Goal: Information Seeking & Learning: Check status

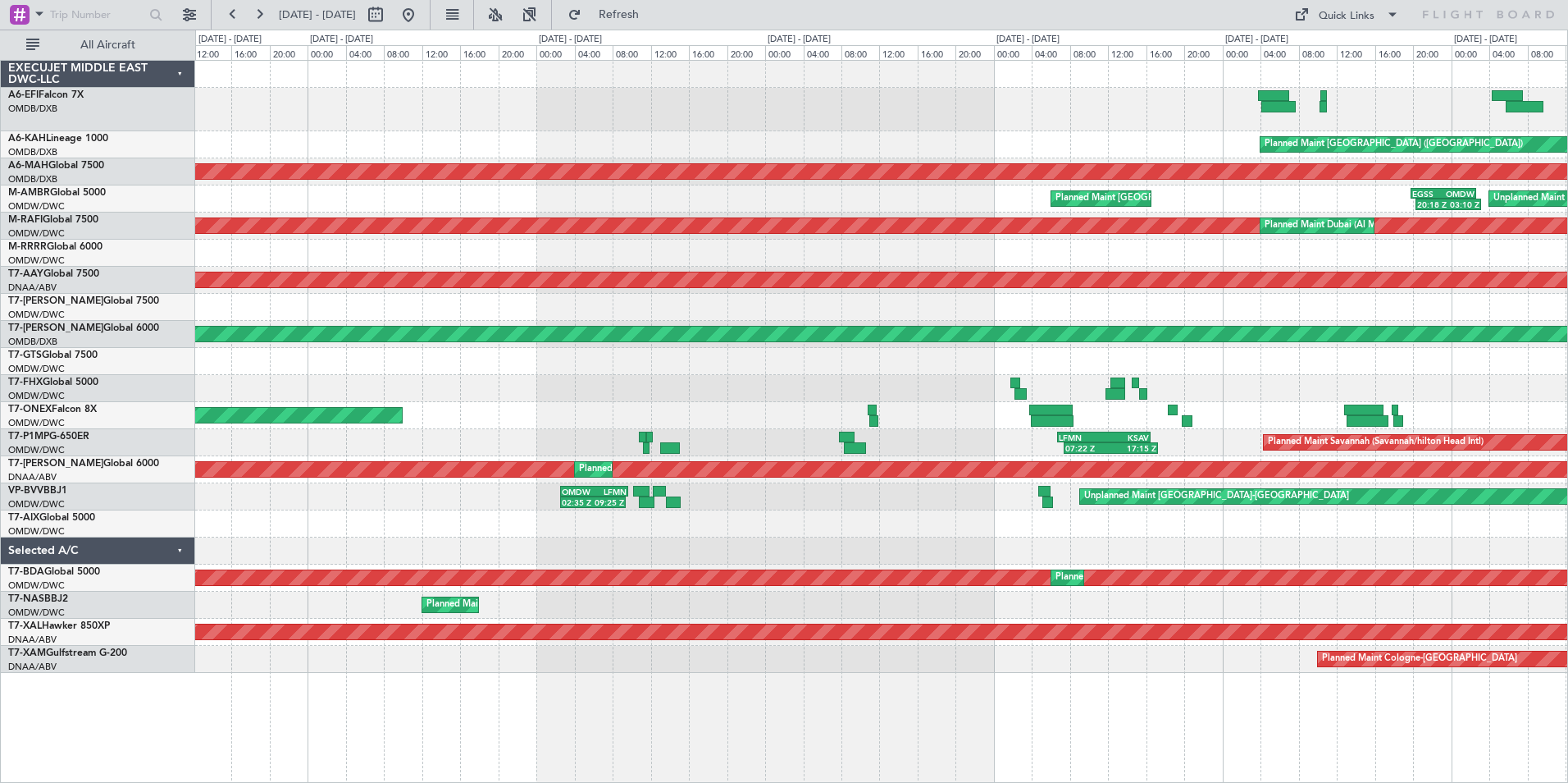
click at [1567, 103] on html "[DATE] - [DATE] Refresh Quick Links All Aircraft Unplanned Maint [GEOGRAPHIC_DA…" at bounding box center [784, 392] width 1568 height 783
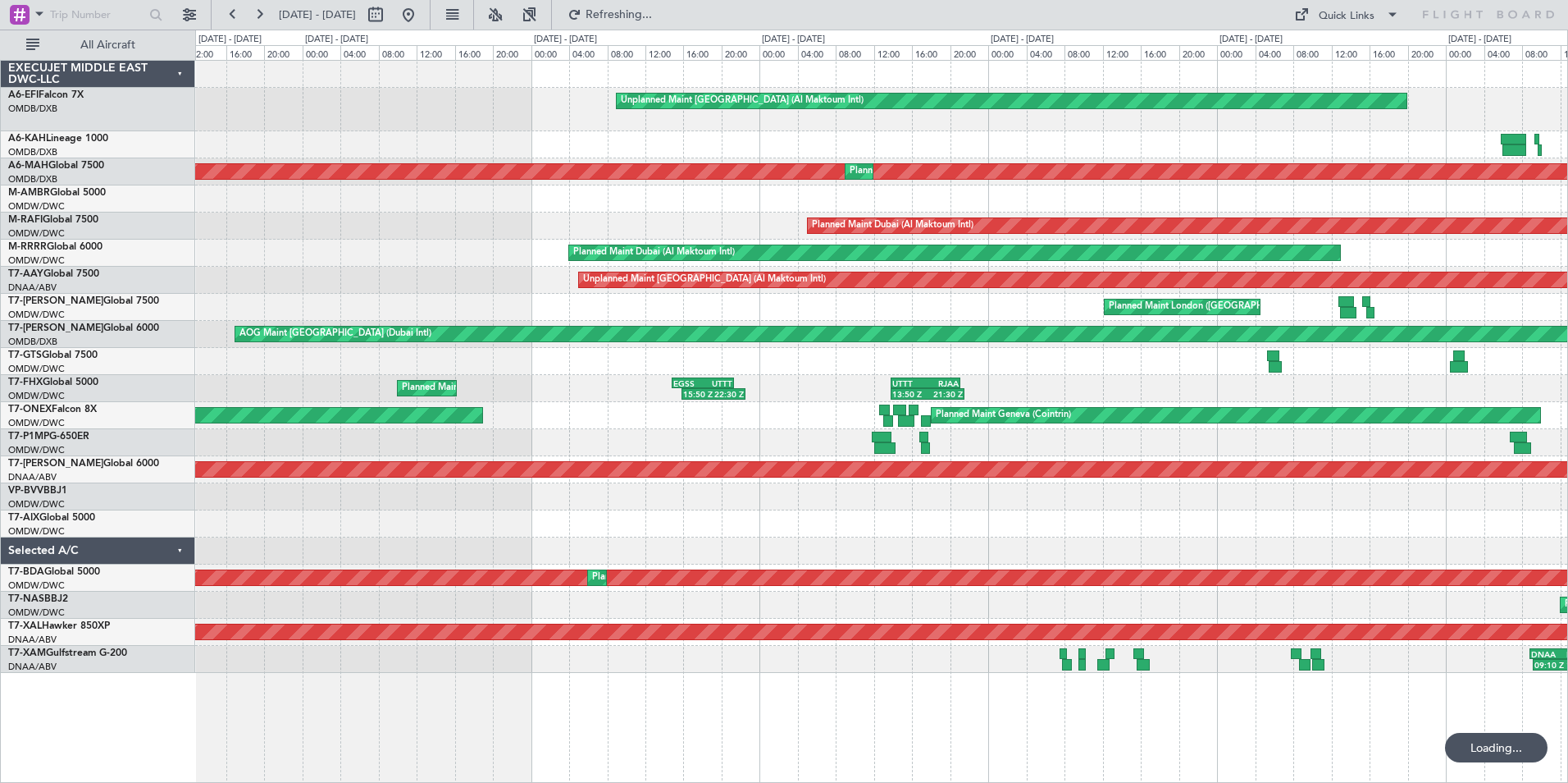
click at [1567, 119] on html "[DATE] - [DATE] Refreshing... Quick Links All Aircraft Unplanned Maint [GEOGRAP…" at bounding box center [784, 392] width 1568 height 783
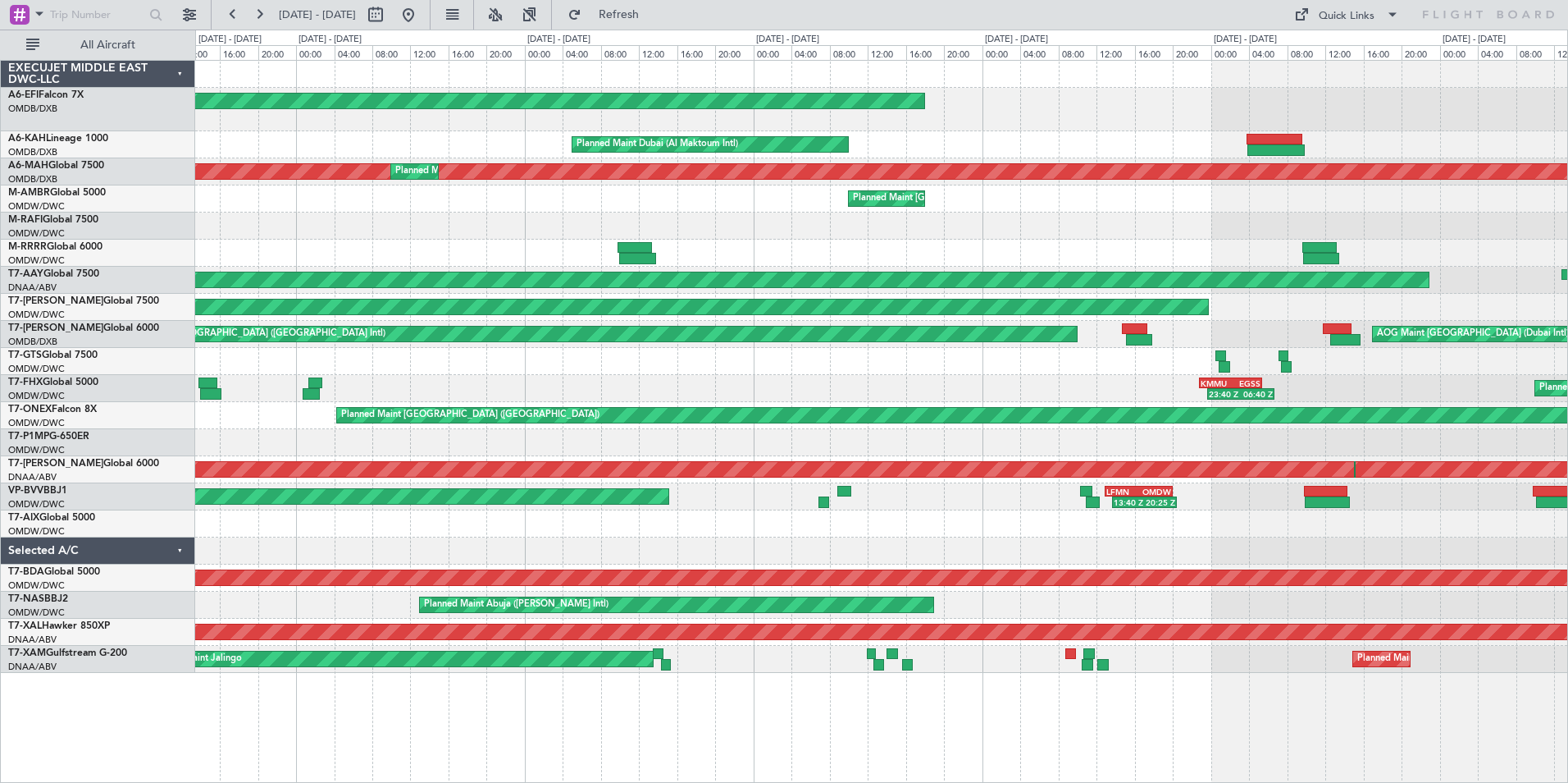
click at [1566, 148] on div "Planned Maint Dubai (Al Maktoum Intl) Unplanned Maint [GEOGRAPHIC_DATA] (Al Mak…" at bounding box center [881, 367] width 1372 height 612
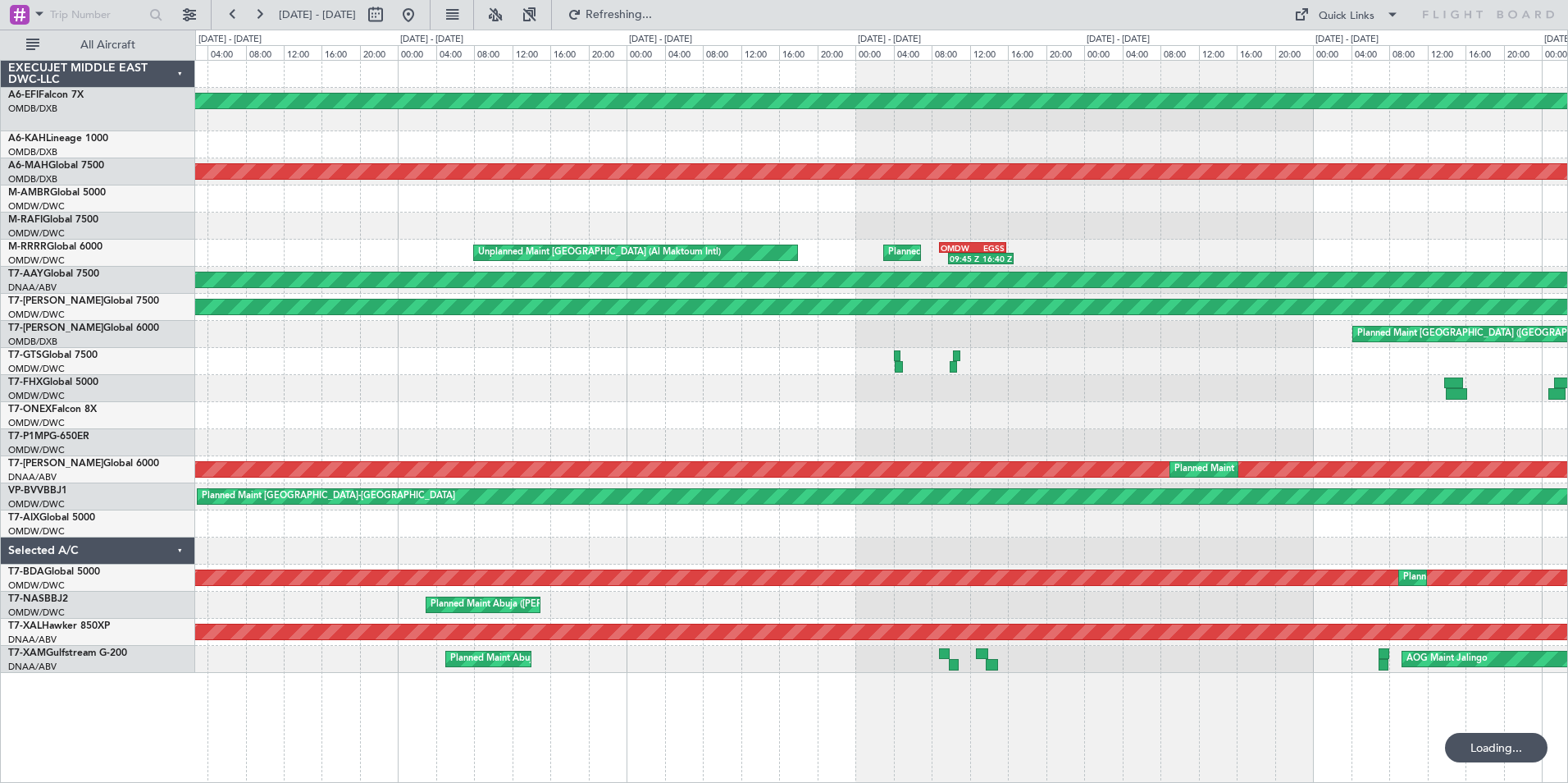
click at [1567, 161] on html "[DATE] - [DATE] Refreshing... Quick Links All Aircraft Planned Maint [GEOGRAPHI…" at bounding box center [784, 392] width 1568 height 783
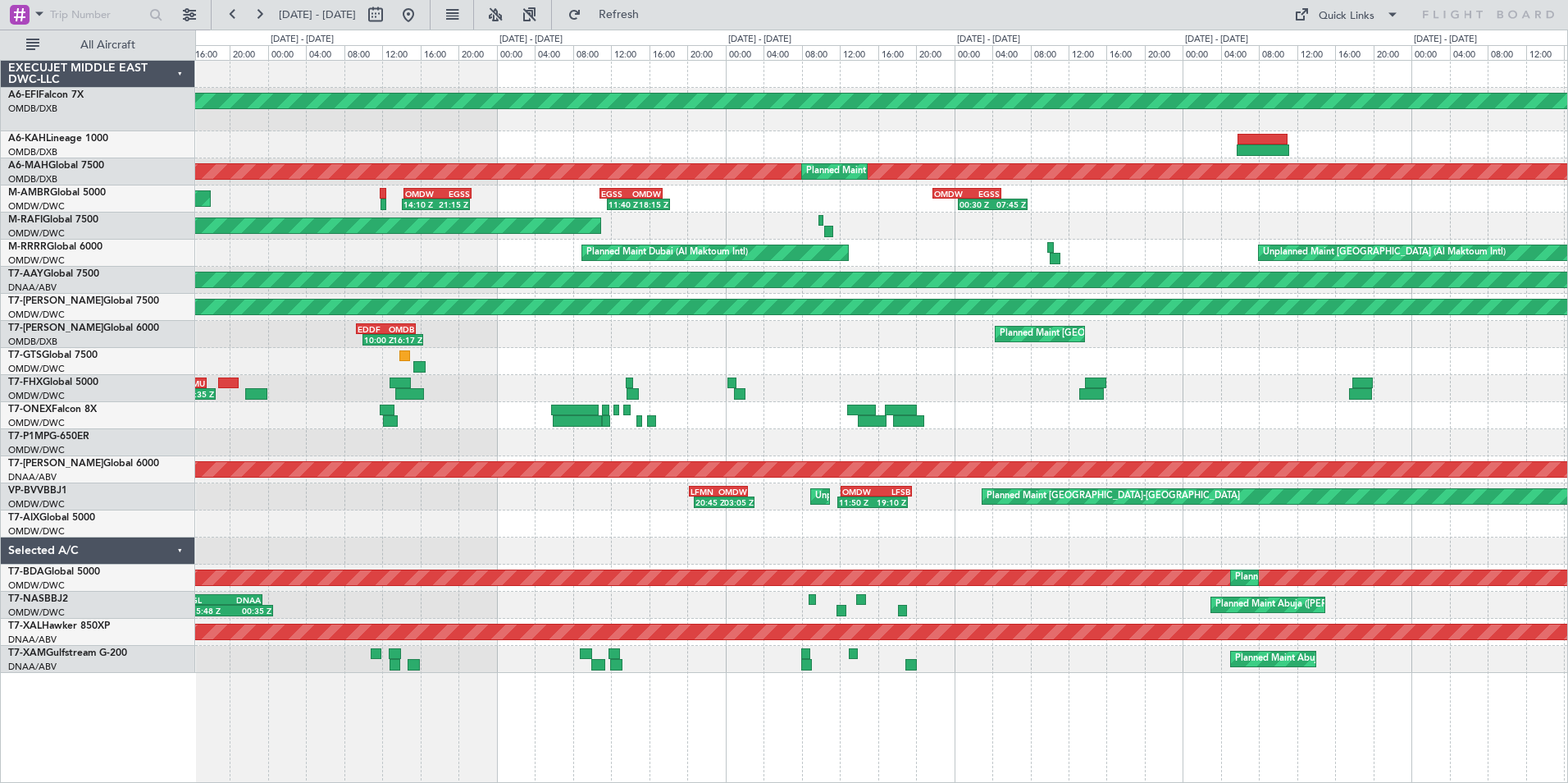
click at [1567, 153] on html "[DATE] - [DATE] Refresh Quick Links All Aircraft Planned Maint [GEOGRAPHIC_DATA…" at bounding box center [784, 392] width 1568 height 783
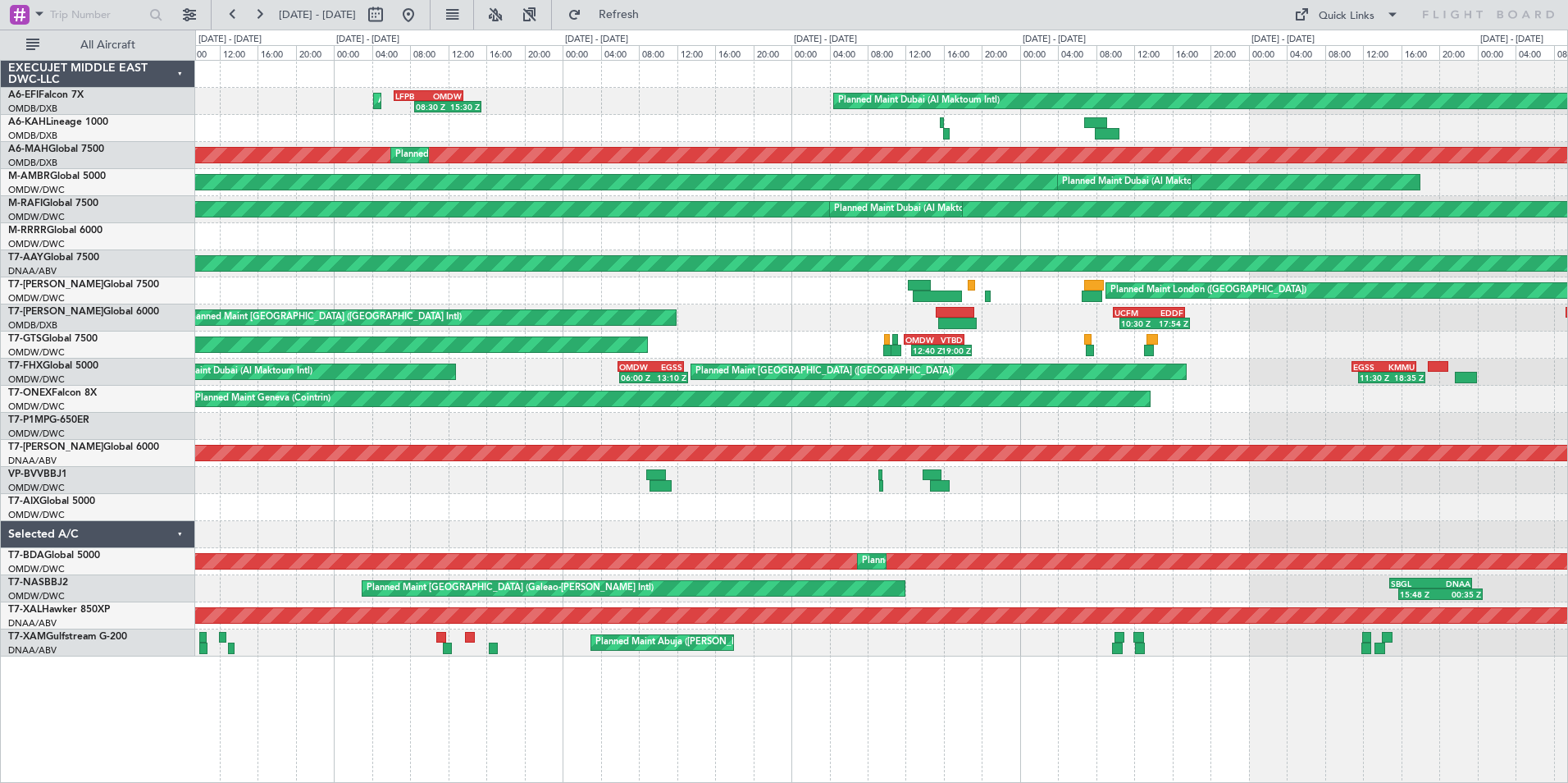
click at [1567, 82] on html "[DATE] - [DATE] Refresh Quick Links All Aircraft Planned Maint [GEOGRAPHIC_DATA…" at bounding box center [784, 392] width 1568 height 783
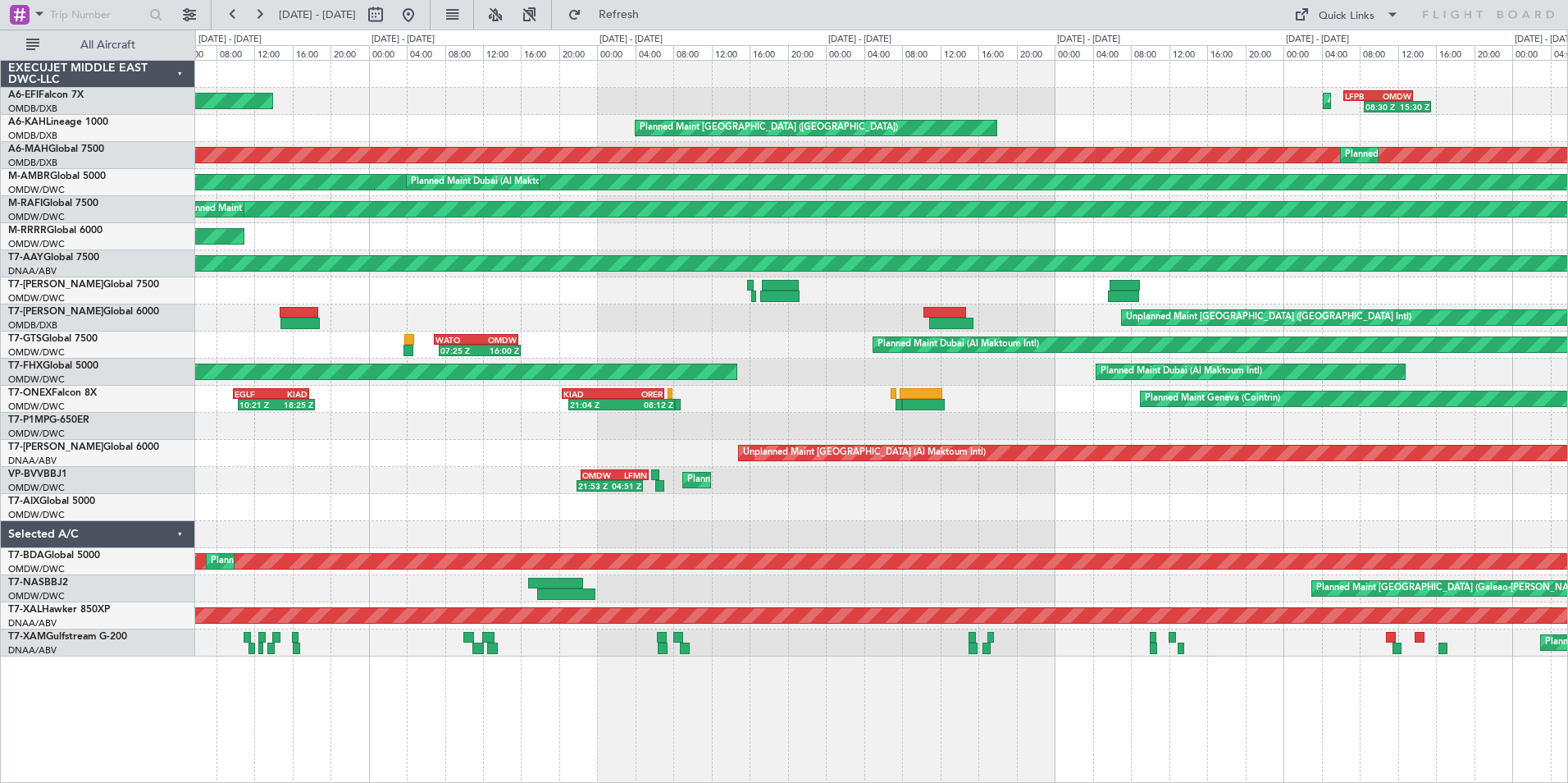
click at [1549, 103] on div "08:30 Z 15:30 Z LFPB 06:20 Z OMDW 13:35 Z AOG Maint [GEOGRAPHIC_DATA] ([GEOGRAP…" at bounding box center [881, 358] width 1372 height 596
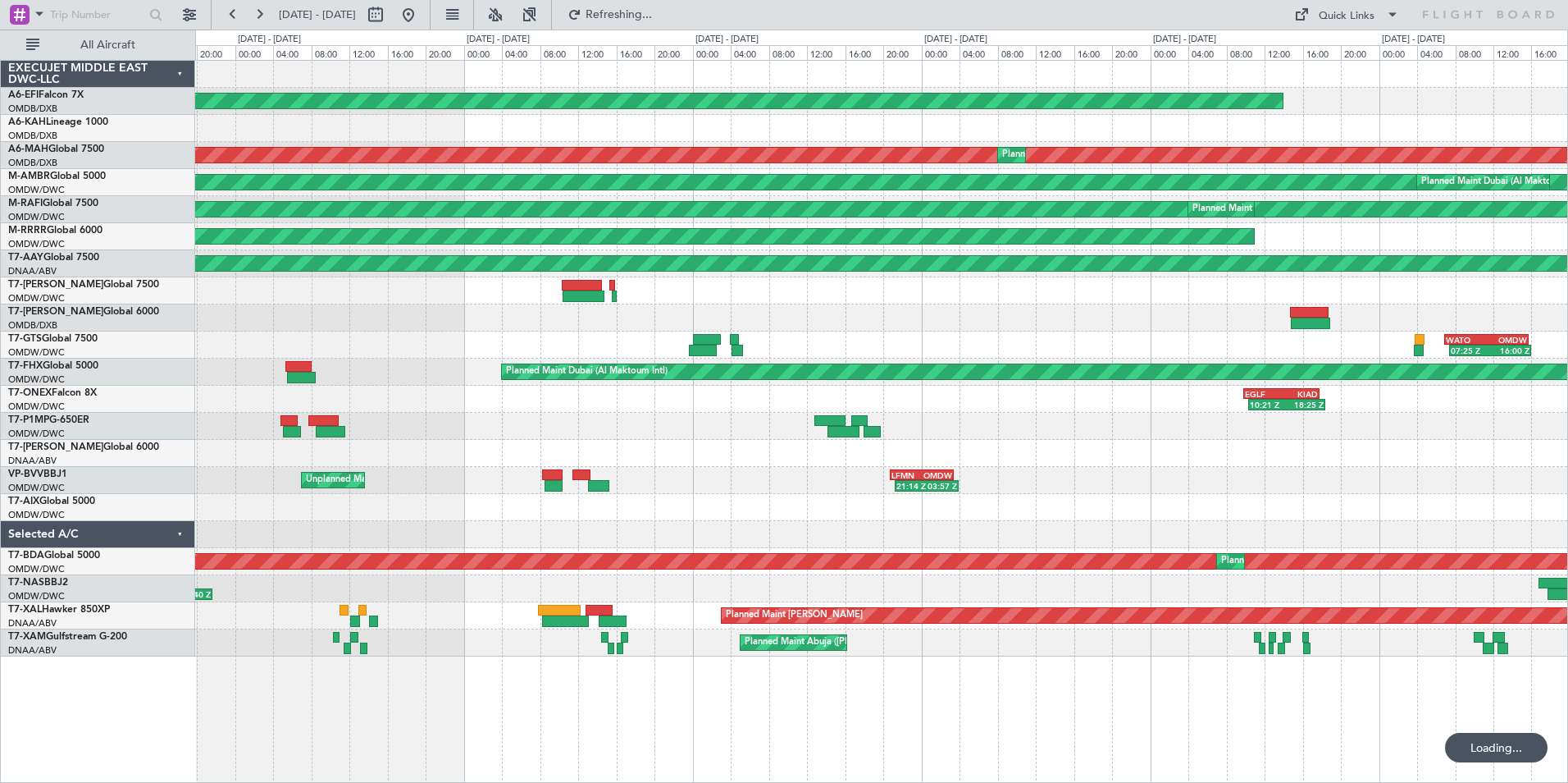
click at [1248, 123] on div "Planned Maint [GEOGRAPHIC_DATA] ([GEOGRAPHIC_DATA]) Planned Maint [GEOGRAPHIC_D…" at bounding box center [881, 358] width 1372 height 596
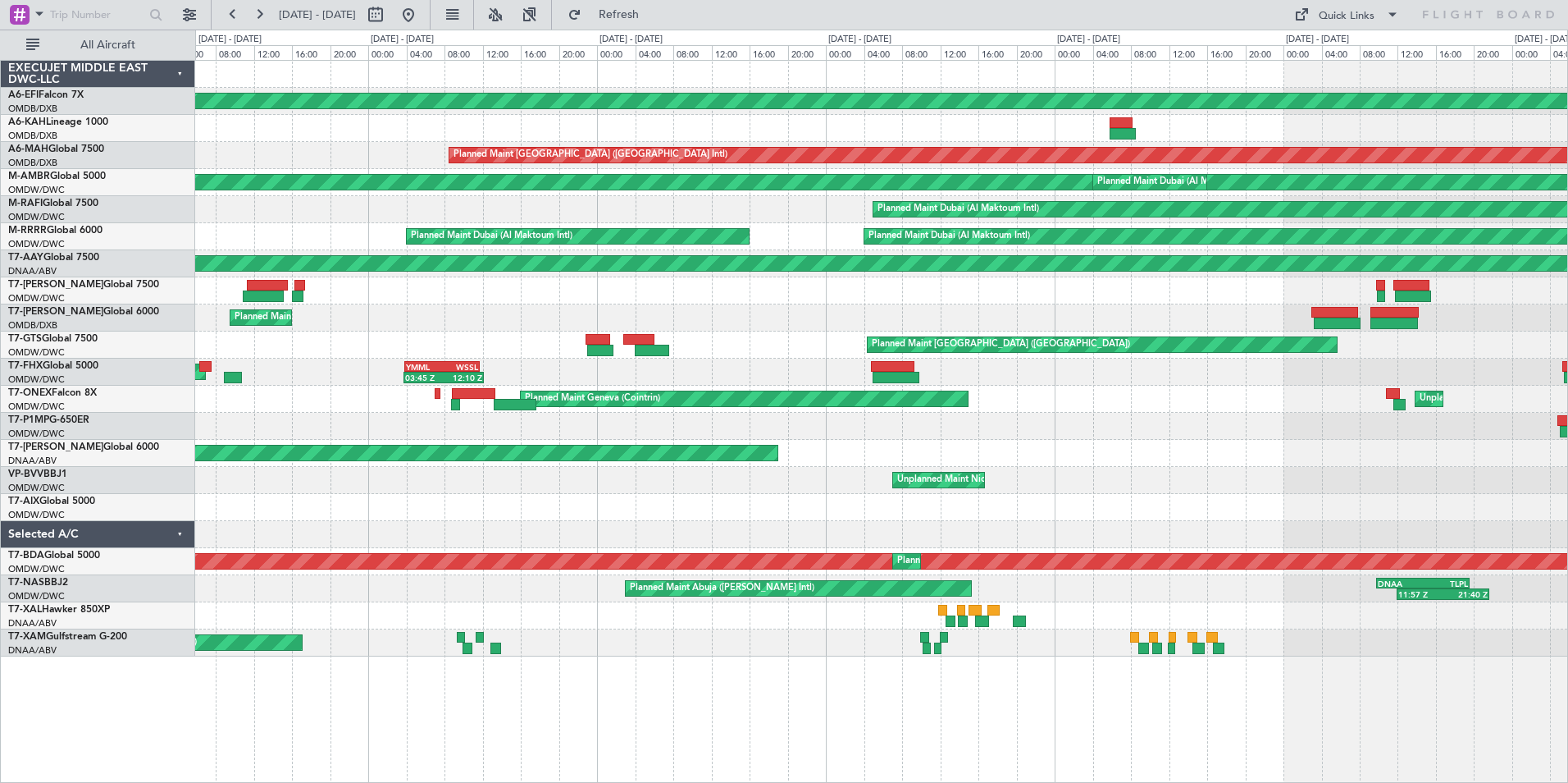
click at [1567, 76] on html "[DATE] - [DATE] Refresh Quick Links All Aircraft Planned Maint [GEOGRAPHIC_DATA…" at bounding box center [784, 392] width 1568 height 783
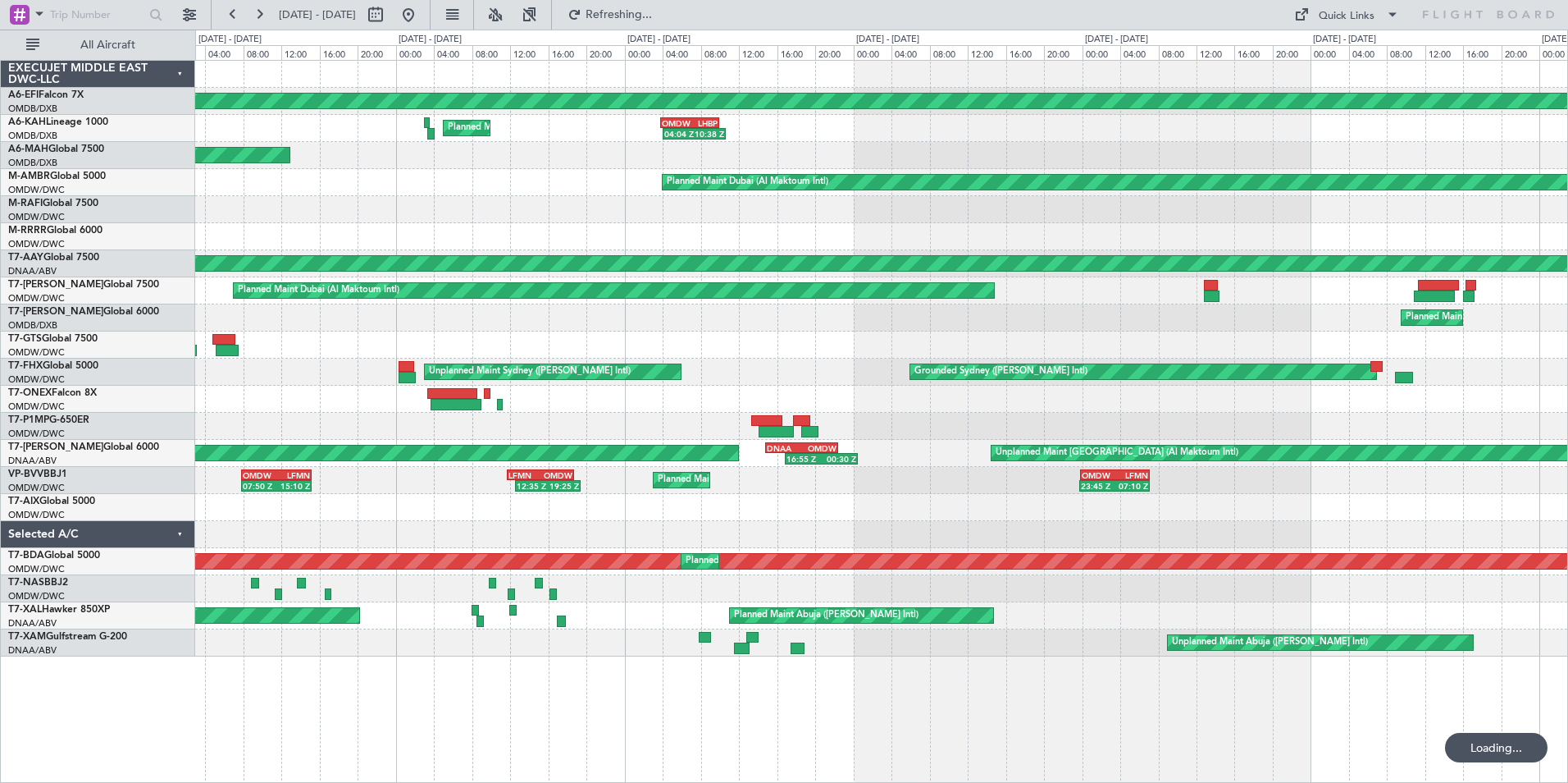
click at [1555, 92] on div "Planned Maint [GEOGRAPHIC_DATA] ([GEOGRAPHIC_DATA]) OMDW 03:50 Z LHBP 10:00 Z 0…" at bounding box center [881, 358] width 1372 height 596
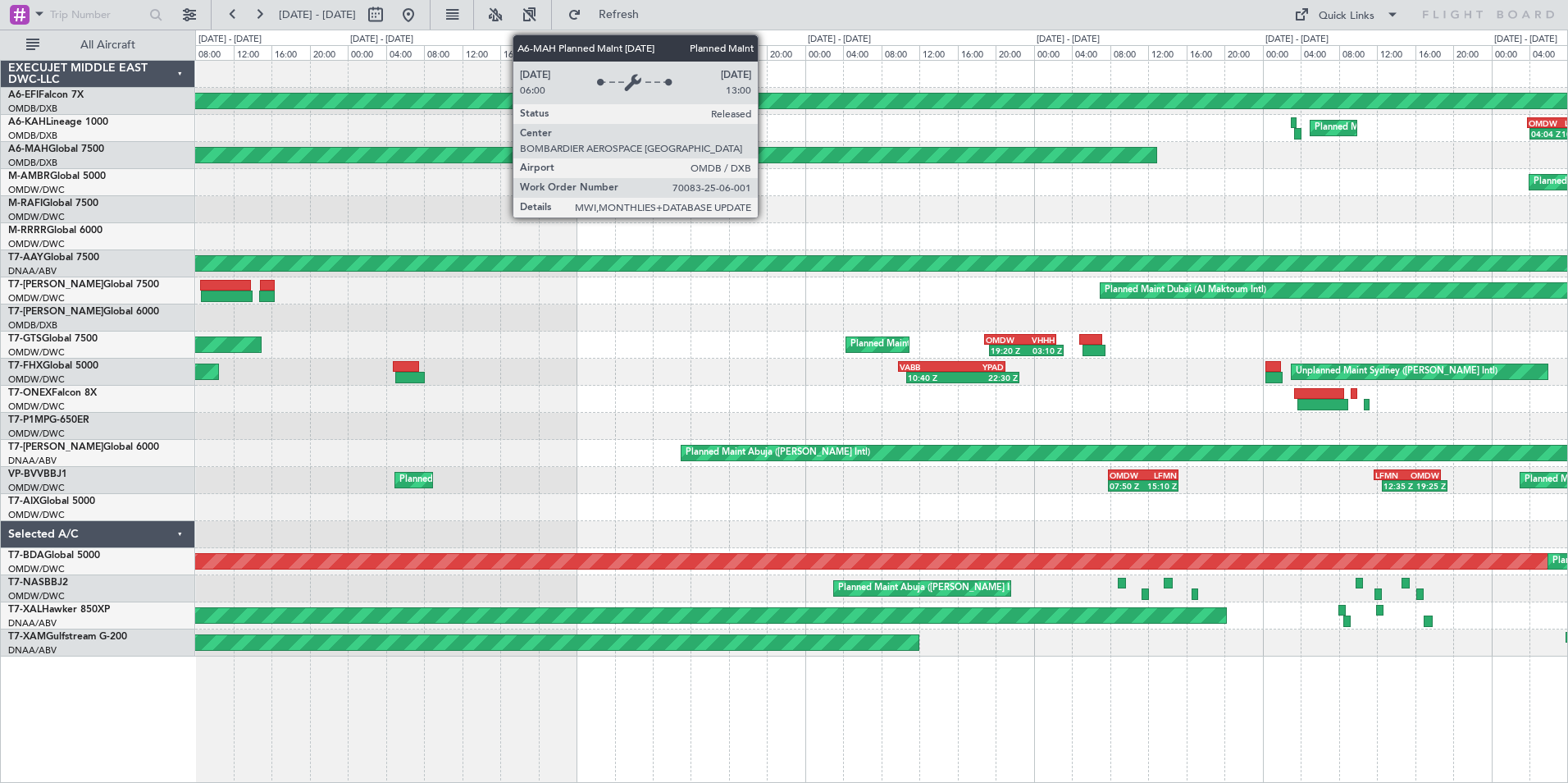
click at [1231, 173] on div "Planned Maint [GEOGRAPHIC_DATA] ([GEOGRAPHIC_DATA]) Planned Maint [GEOGRAPHIC_D…" at bounding box center [881, 358] width 1372 height 596
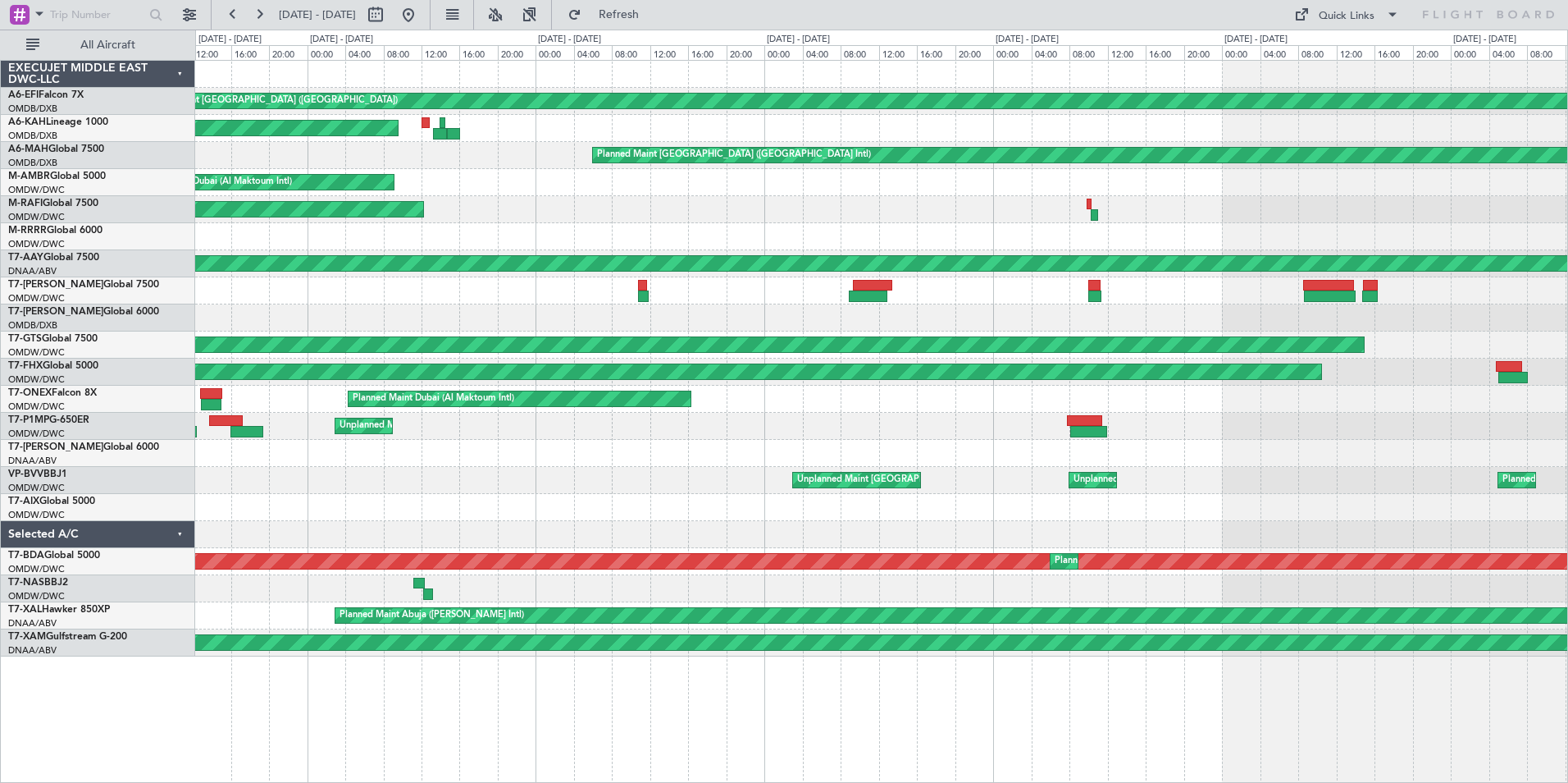
click at [1567, 95] on html "[DATE] - [DATE] Refresh Quick Links All Aircraft Planned Maint [GEOGRAPHIC_DATA…" at bounding box center [784, 392] width 1568 height 783
click at [389, 13] on button at bounding box center [375, 14] width 26 height 26
select select "6"
select select "2025"
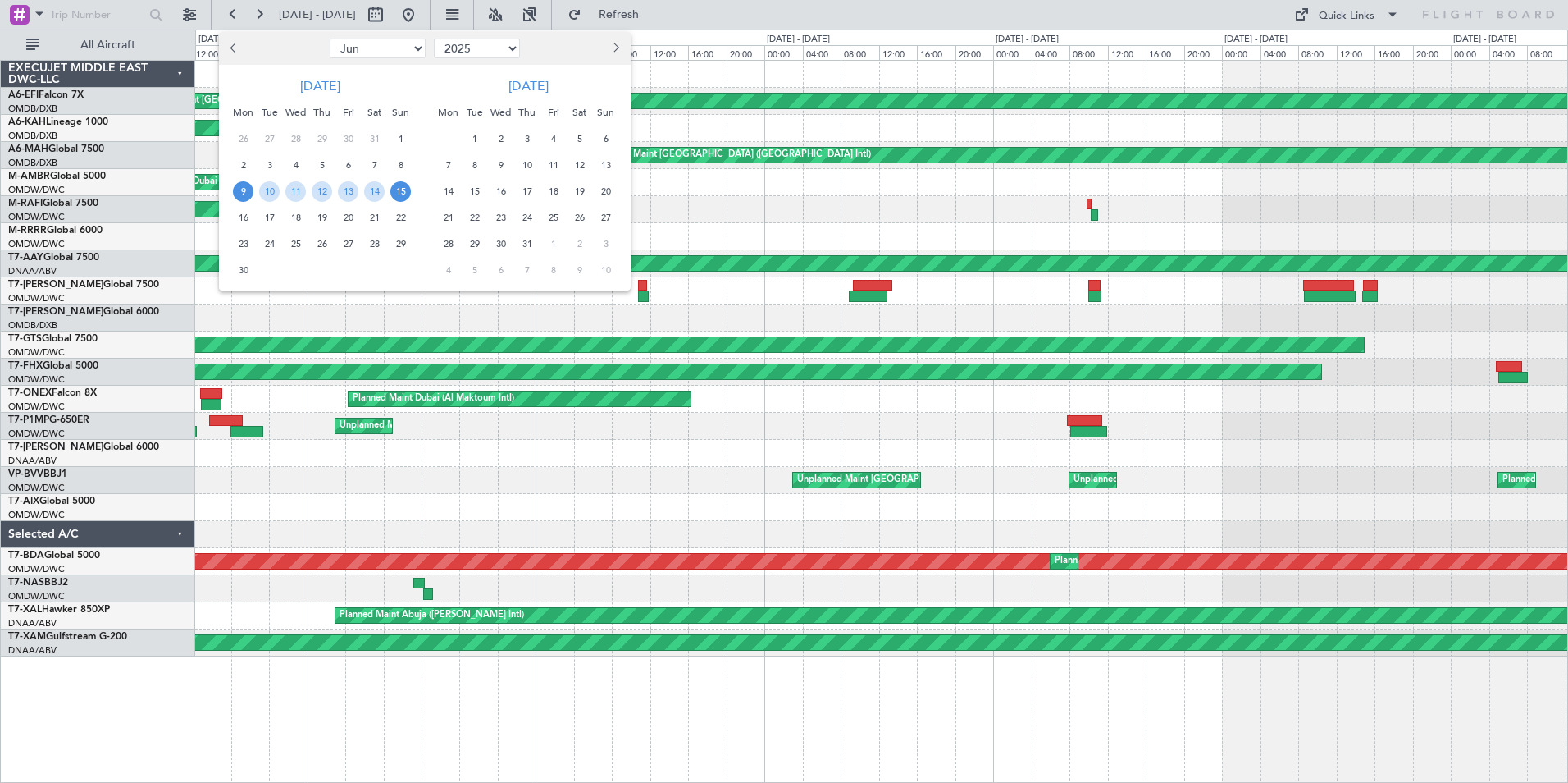
click at [229, 53] on button "Previous month" at bounding box center [234, 48] width 18 height 26
select select "5"
click at [324, 136] on span "1" at bounding box center [322, 139] width 20 height 20
click at [324, 136] on span "1" at bounding box center [322, 139] width 20 height 20
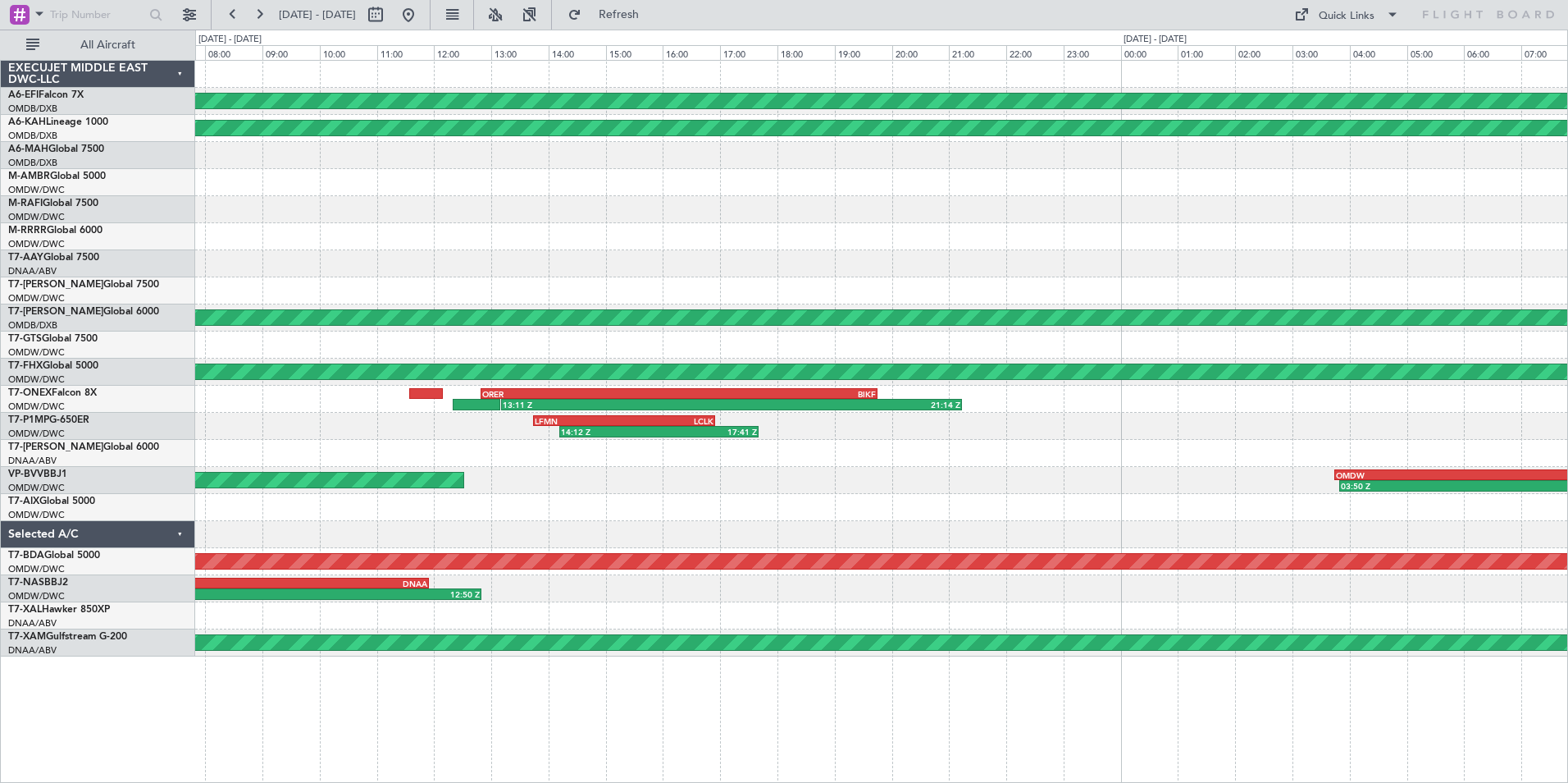
click at [219, 252] on div "Planned Maint Dubai (Al Maktoum Intl) Planned Maint [GEOGRAPHIC_DATA] (Al Batee…" at bounding box center [881, 358] width 1372 height 596
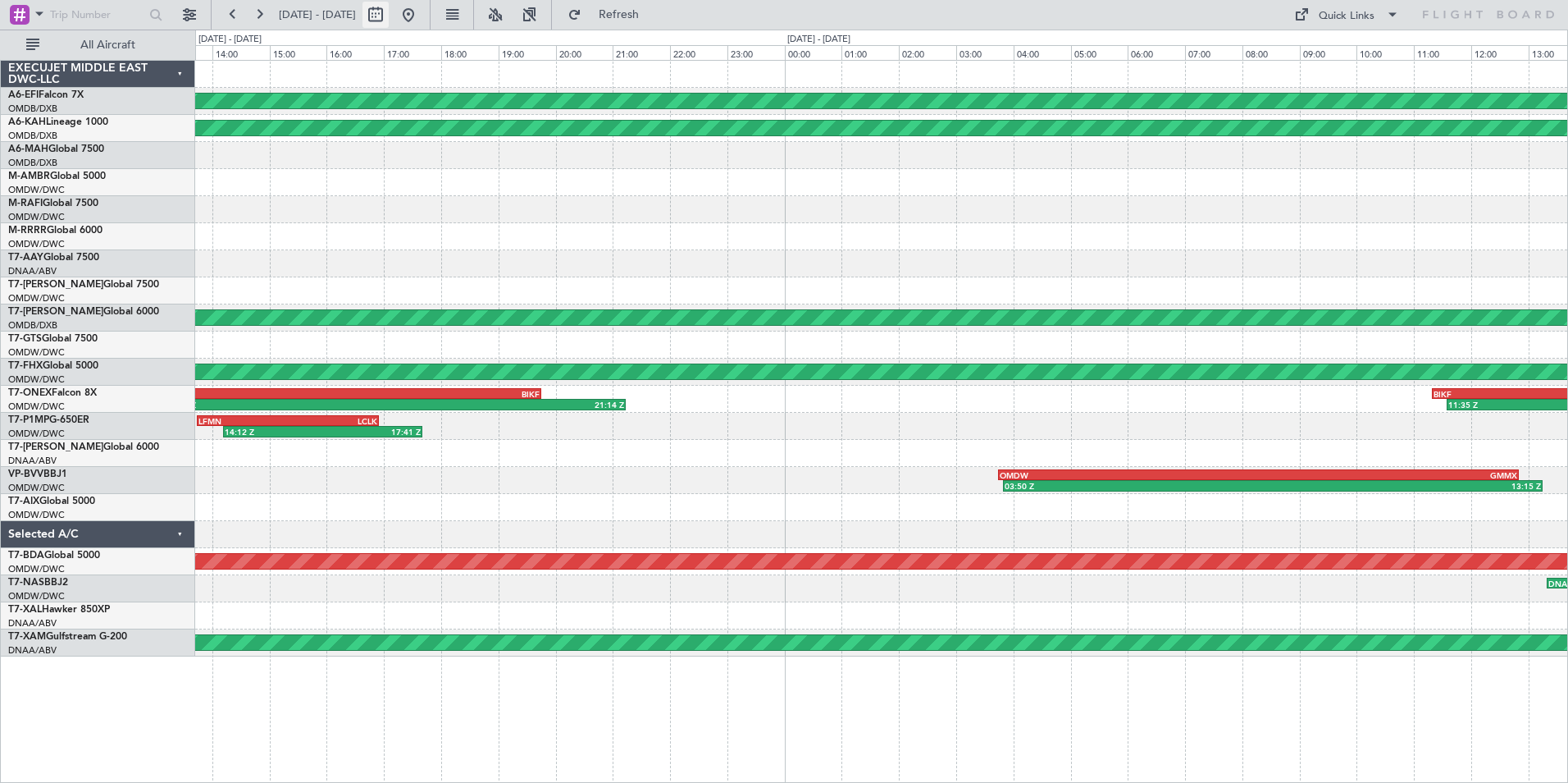
click at [389, 13] on button at bounding box center [375, 14] width 26 height 26
select select "5"
select select "2025"
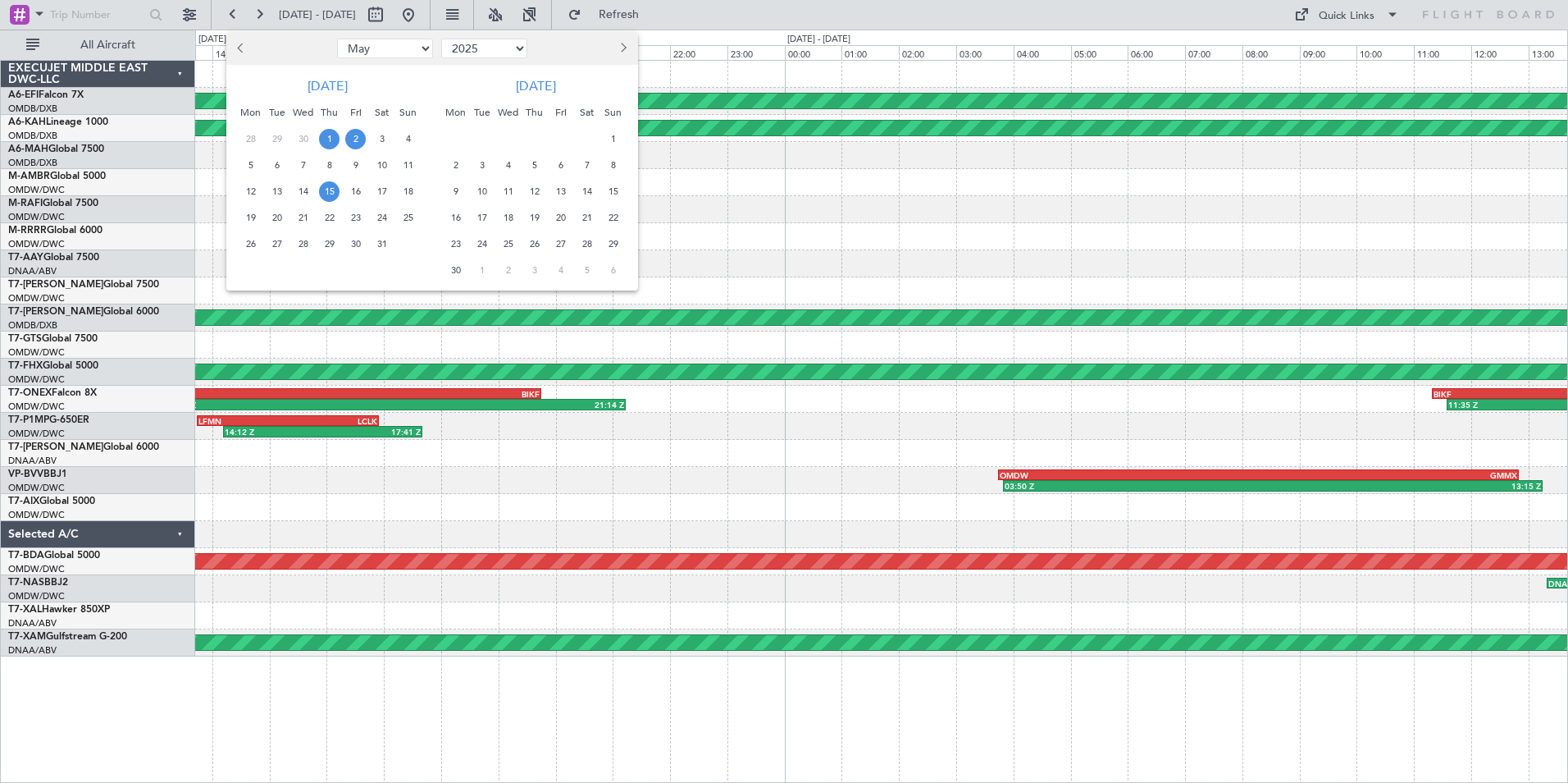
click at [330, 192] on span "15" at bounding box center [330, 192] width 20 height 20
click at [334, 134] on span "1" at bounding box center [330, 139] width 20 height 20
click at [324, 187] on span "15" at bounding box center [330, 192] width 20 height 20
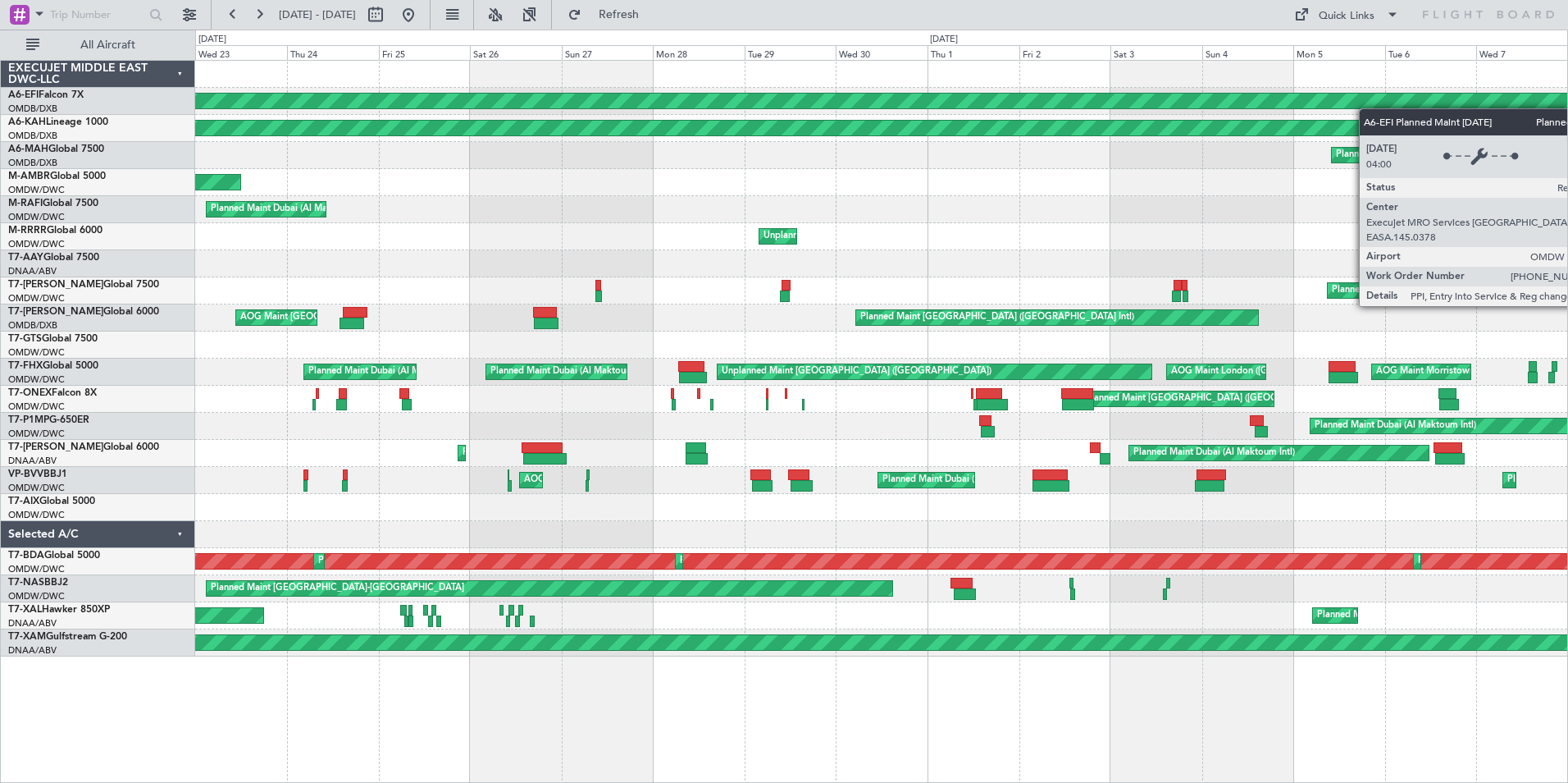
click at [1488, 92] on div "Planned Maint Dubai (Al Maktoum Intl) Planned Maint [GEOGRAPHIC_DATA] (Al Batee…" at bounding box center [881, 358] width 1372 height 596
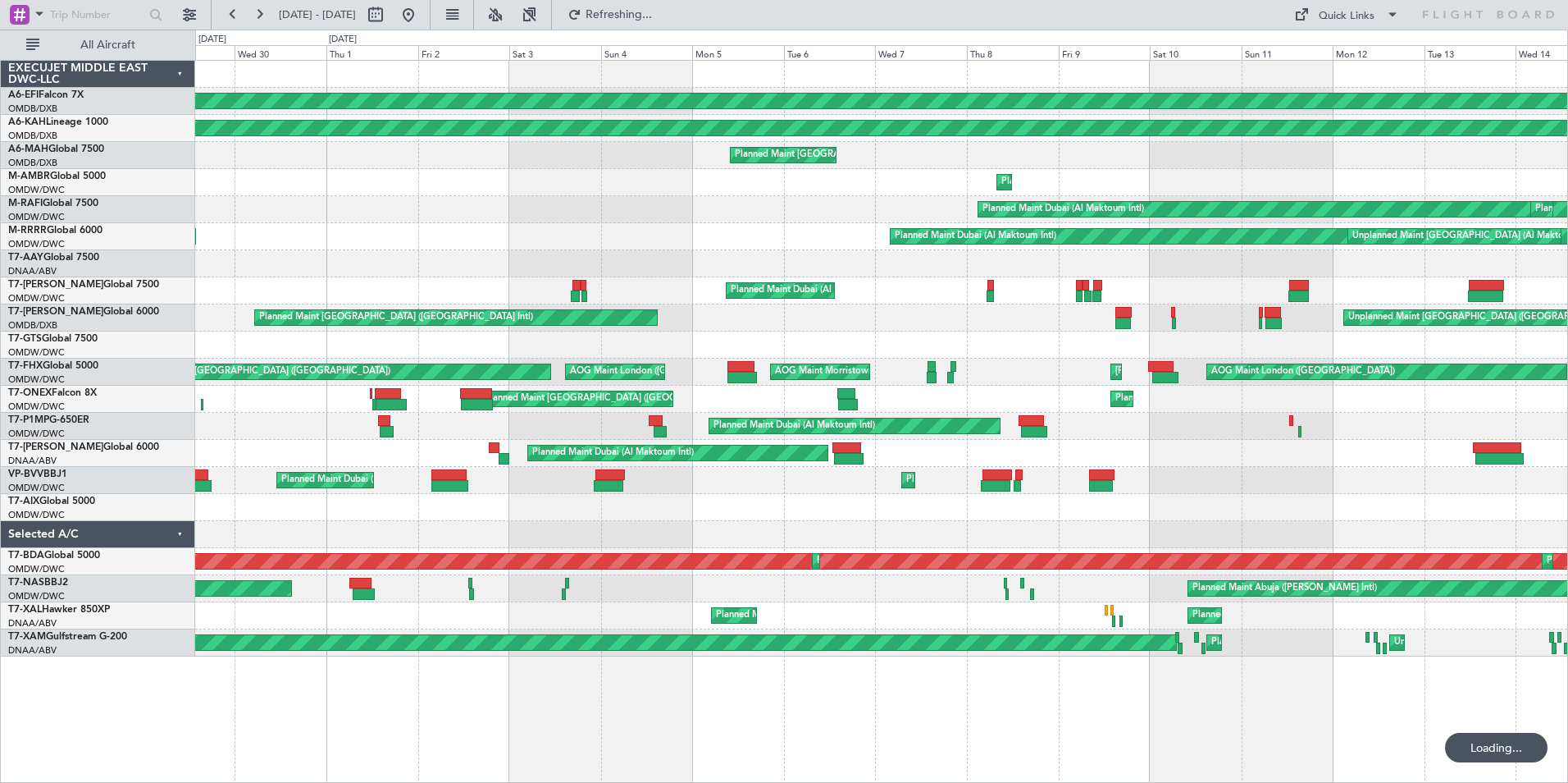
click at [241, 218] on div "Planned Maint Dubai (Al Maktoum Intl) Planned Maint [GEOGRAPHIC_DATA] (Al Batee…" at bounding box center [881, 358] width 1372 height 596
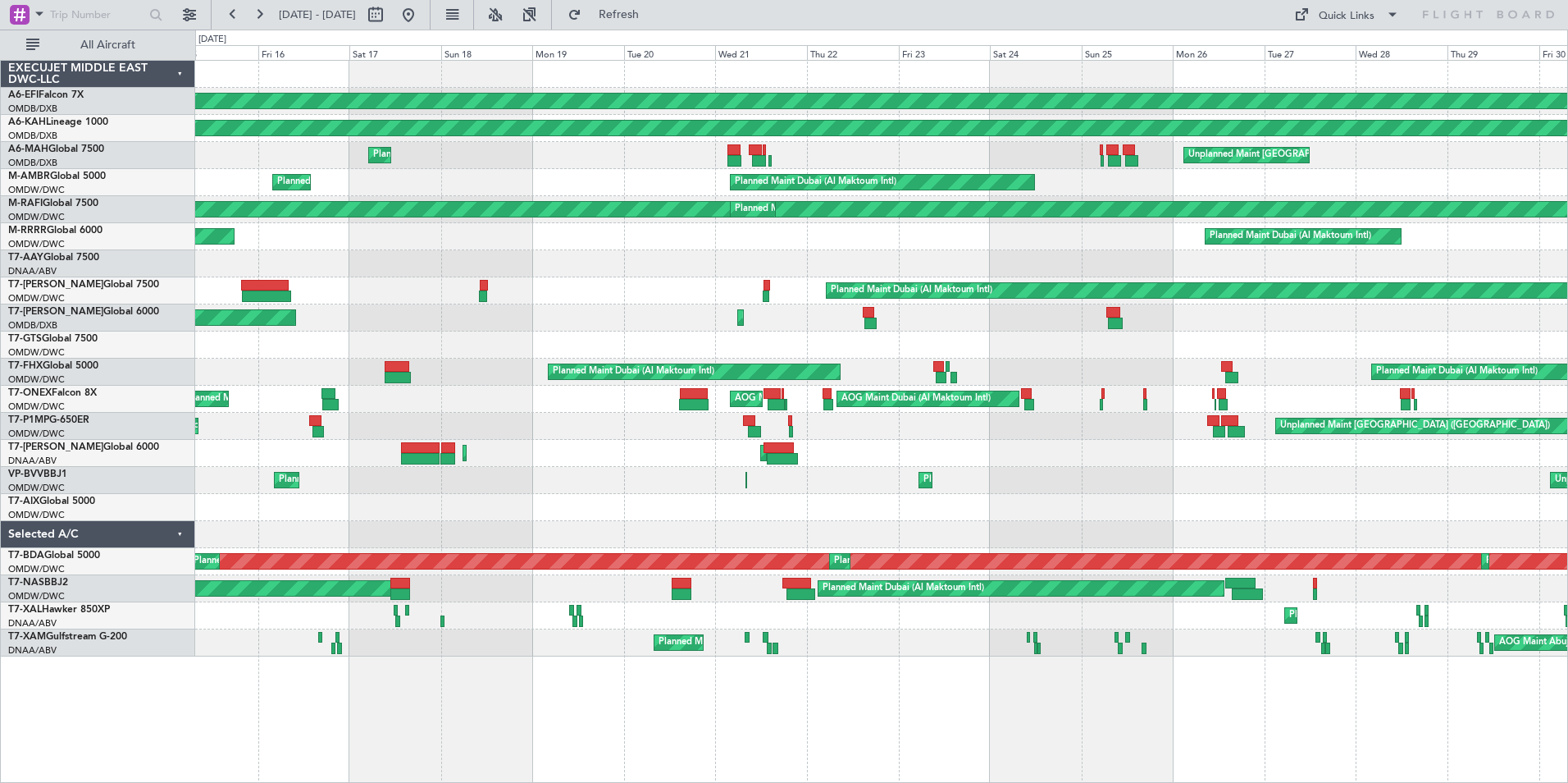
click at [791, 193] on div "Planned Maint Dubai (Al Maktoum Intl) Planned Maint [GEOGRAPHIC_DATA] (Al Batee…" at bounding box center [881, 358] width 1372 height 596
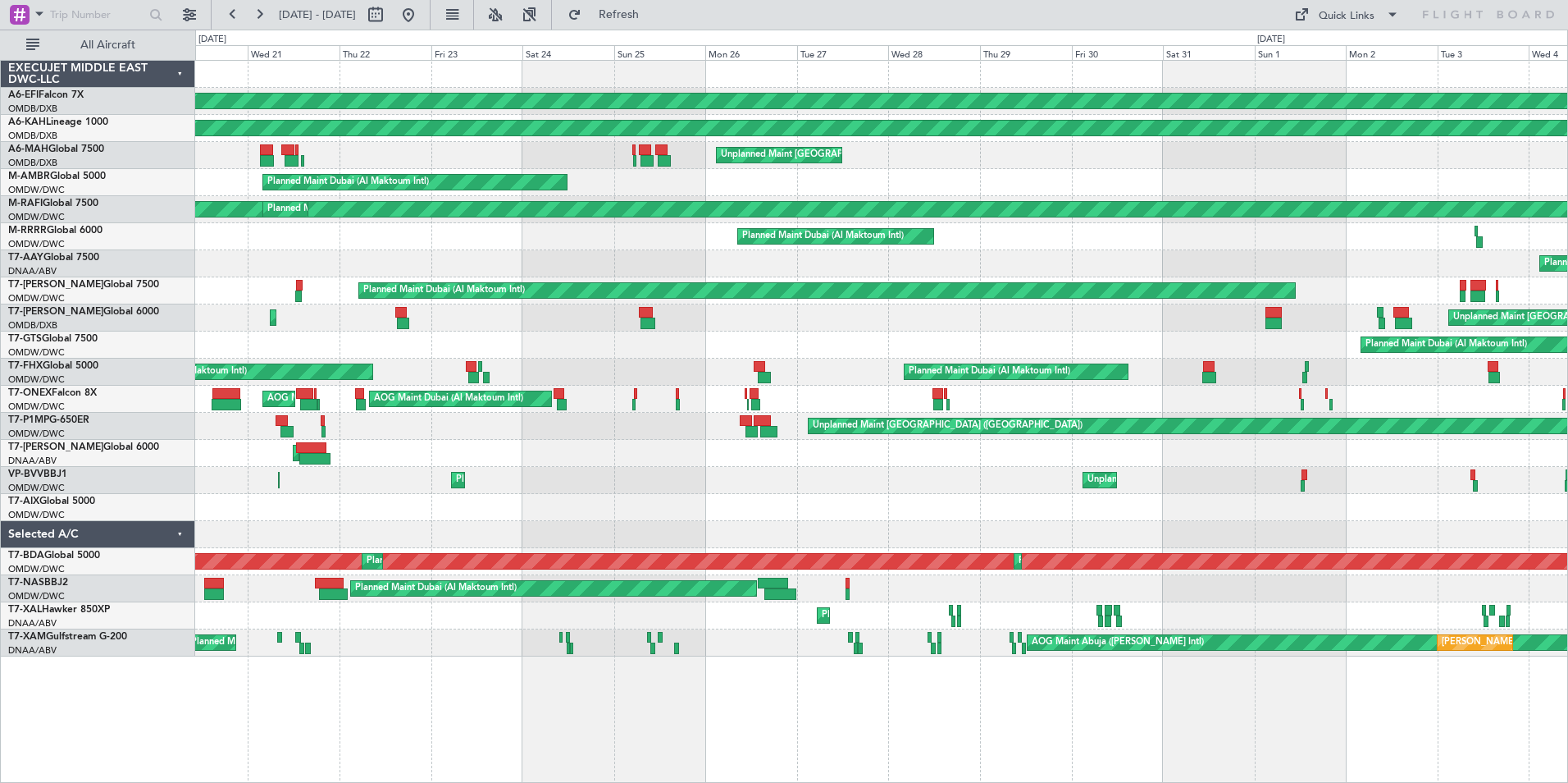
click at [669, 187] on div "Planned Maint Dubai (Al Maktoum Intl)" at bounding box center [881, 182] width 1372 height 27
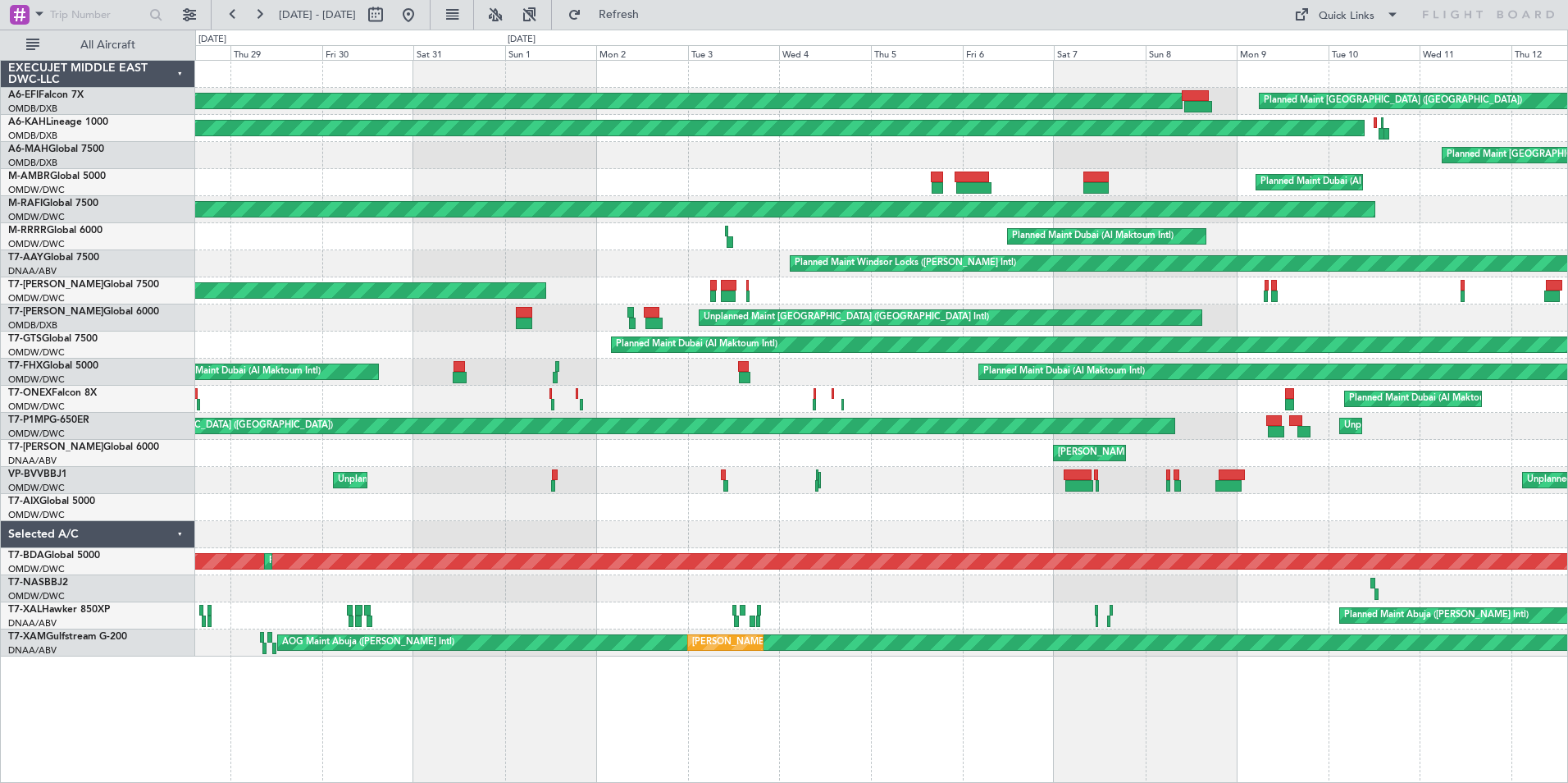
click at [257, 273] on div "Planned Maint Dubai (Al Maktoum Intl) Planned Maint [GEOGRAPHIC_DATA] ([GEOGRAP…" at bounding box center [881, 358] width 1372 height 596
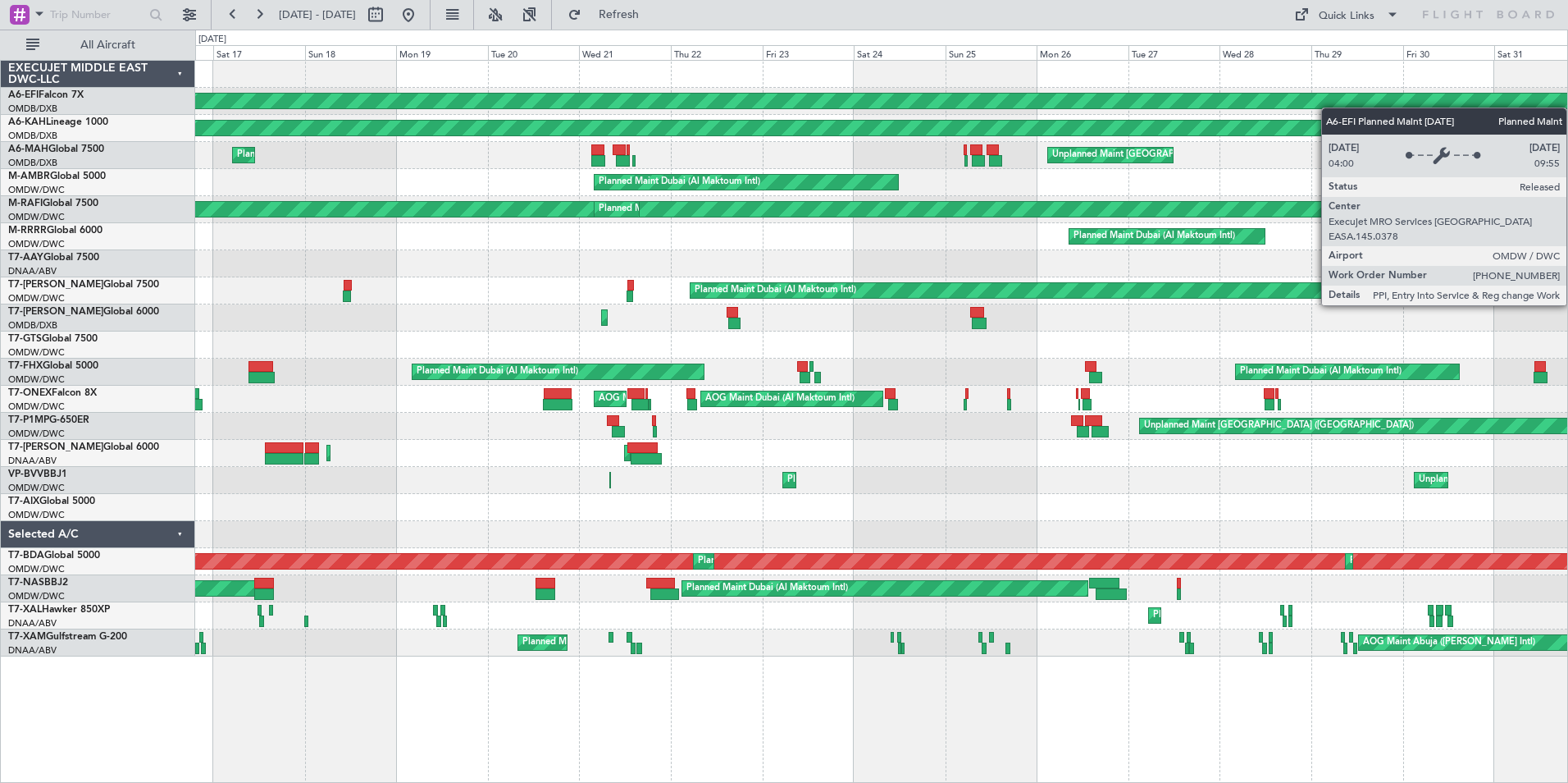
click at [1332, 108] on div "Planned Maint Dubai (Al Maktoum Intl) Planned Maint [GEOGRAPHIC_DATA] (Al Batee…" at bounding box center [881, 358] width 1372 height 596
